Goal: Find specific page/section

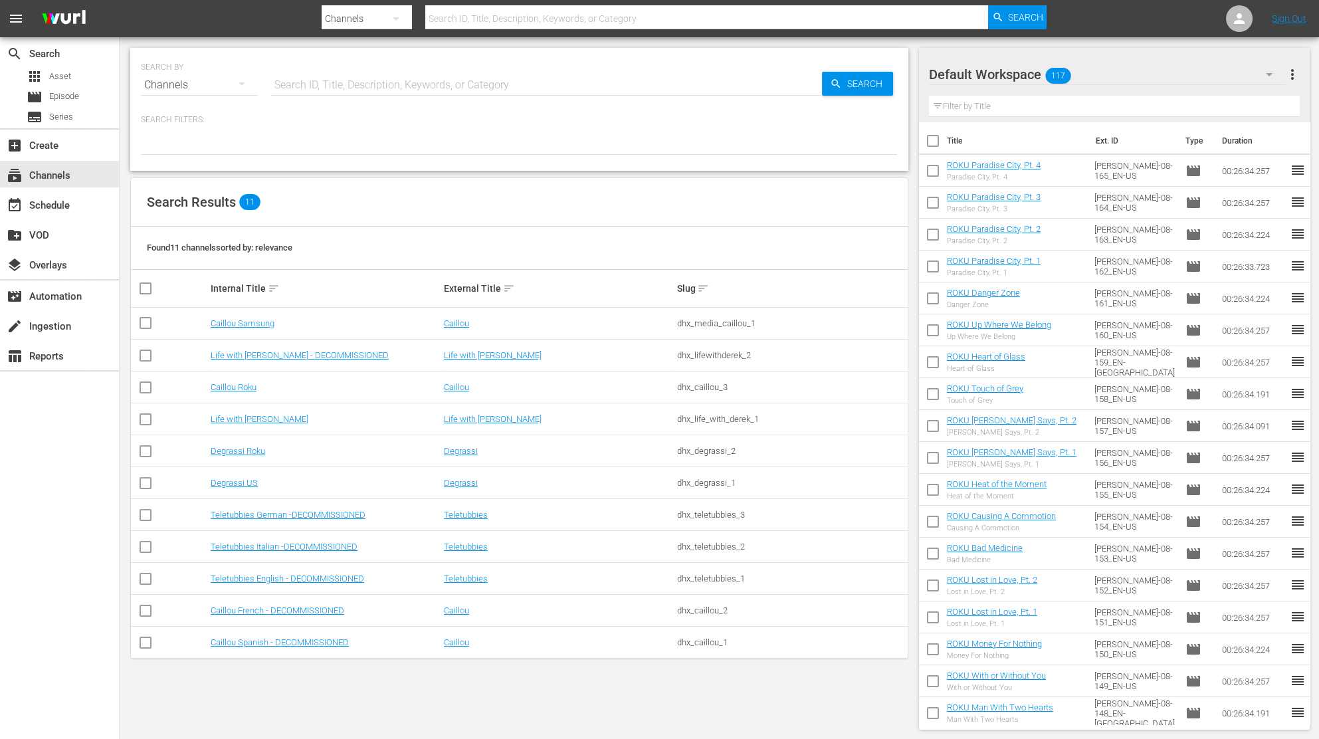
click at [256, 328] on td "Caillou Samsung" at bounding box center [325, 324] width 233 height 32
click at [258, 318] on link "Caillou Samsung" at bounding box center [243, 323] width 64 height 10
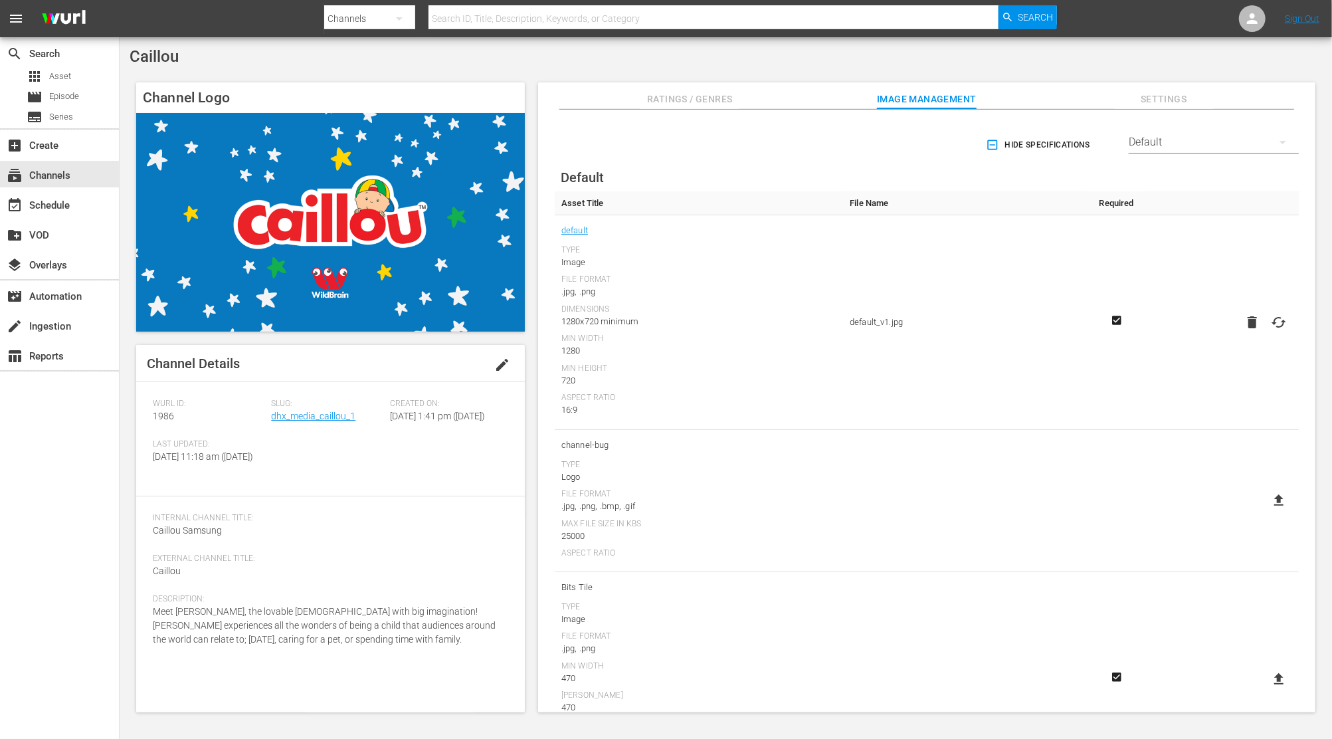
click at [272, 410] on div "Slug: dhx_media_caillou_1" at bounding box center [330, 419] width 118 height 41
click at [292, 418] on link "dhx_media_caillou_1" at bounding box center [313, 416] width 84 height 11
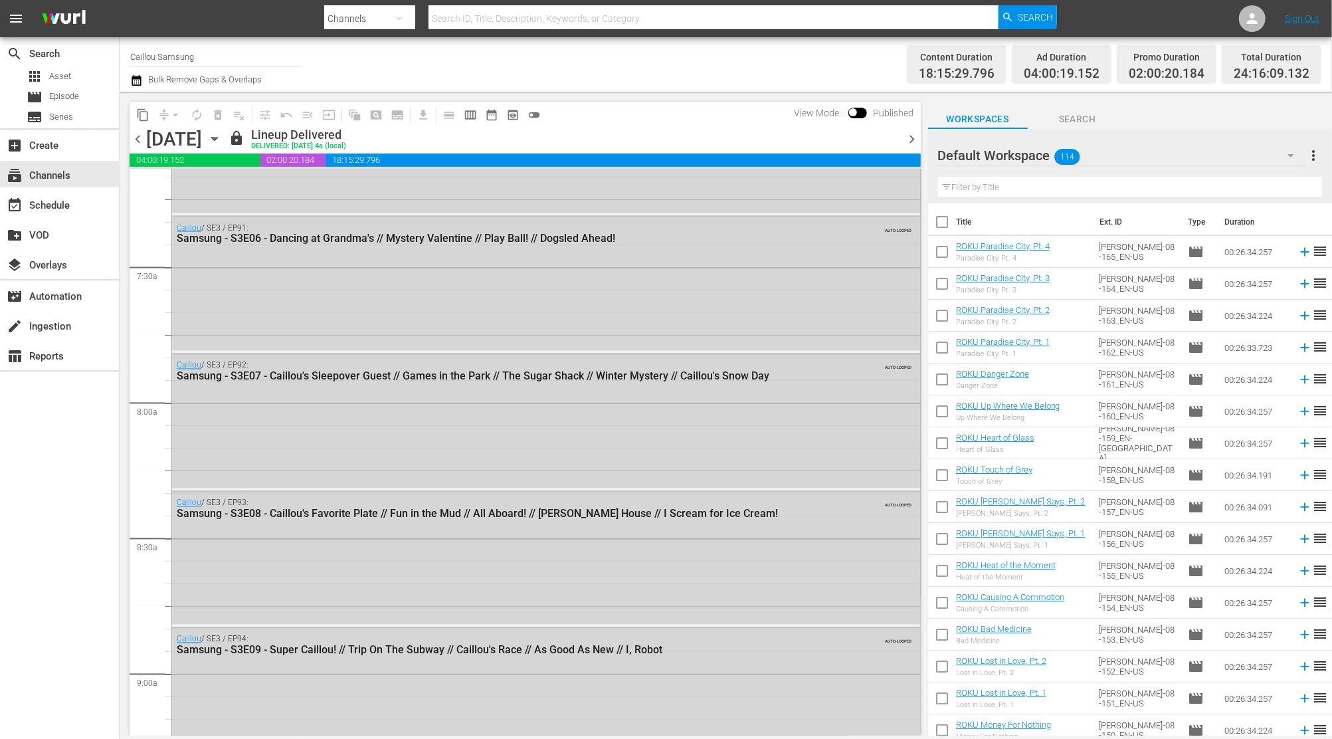
scroll to position [1949, 0]
